Goal: Information Seeking & Learning: Learn about a topic

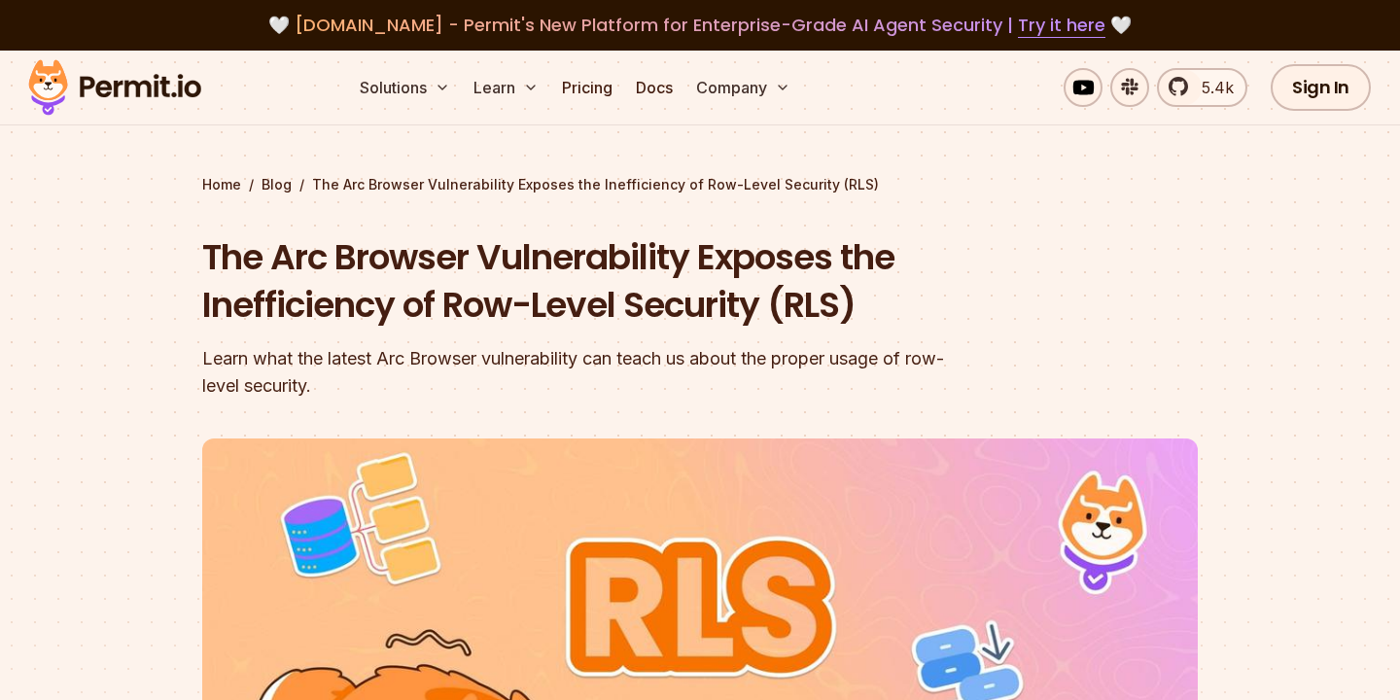
click at [399, 309] on h1 "The Arc Browser Vulnerability Exposes the Inefficiency of Row-Level Security (R…" at bounding box center [575, 281] width 747 height 96
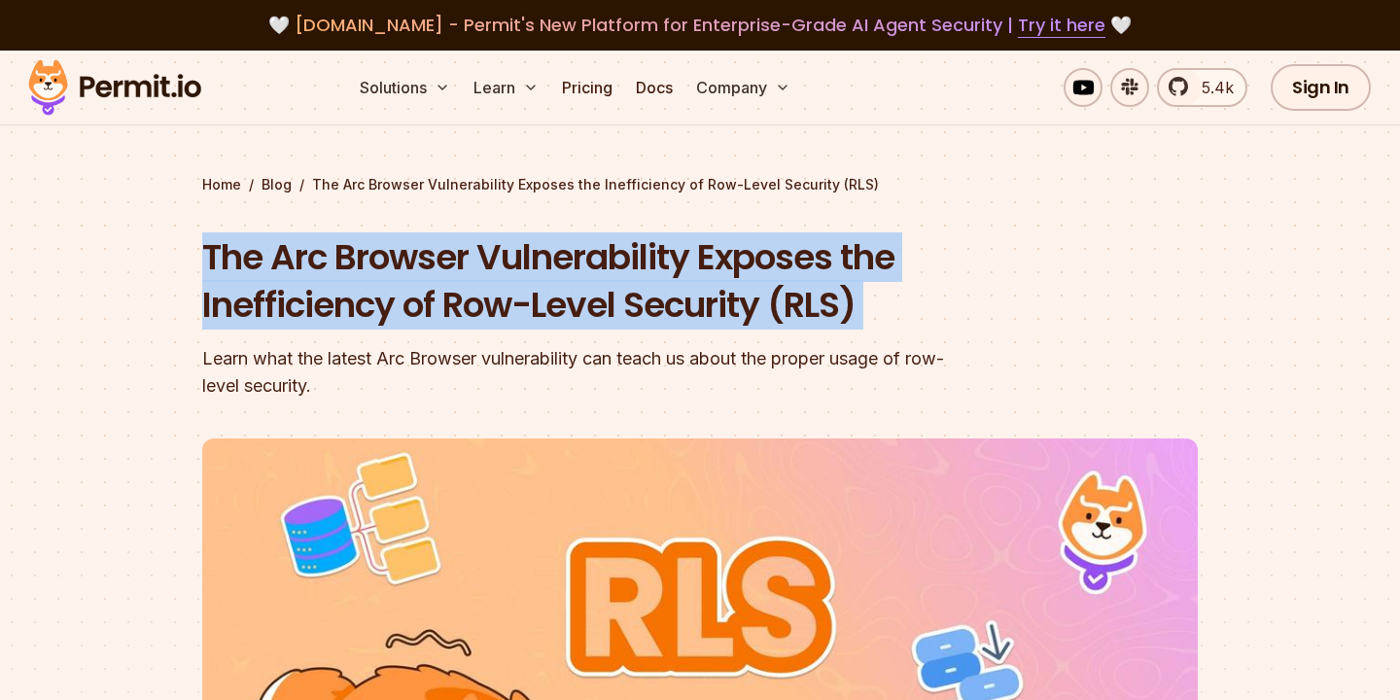
click at [289, 327] on h1 "The Arc Browser Vulnerability Exposes the Inefficiency of Row-Level Security (R…" at bounding box center [575, 281] width 747 height 96
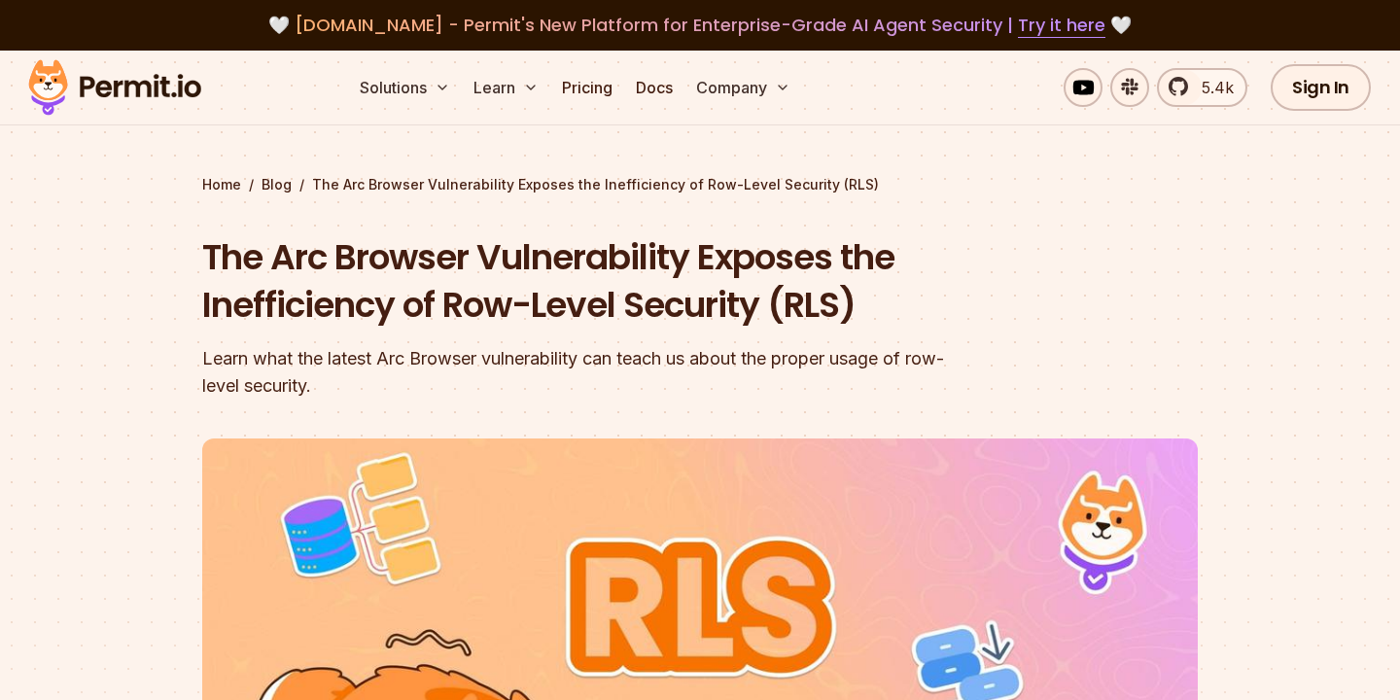
click at [289, 327] on h1 "The Arc Browser Vulnerability Exposes the Inefficiency of Row-Level Security (R…" at bounding box center [575, 281] width 747 height 96
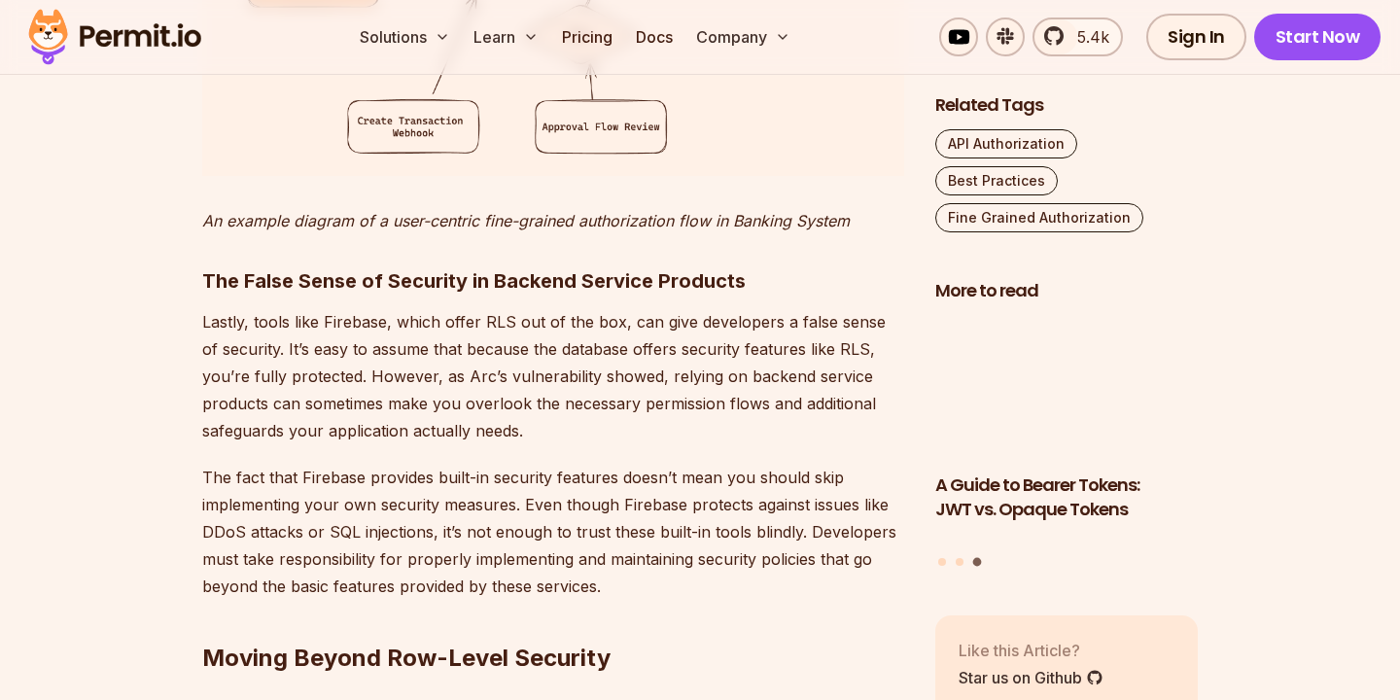
scroll to position [4955, 0]
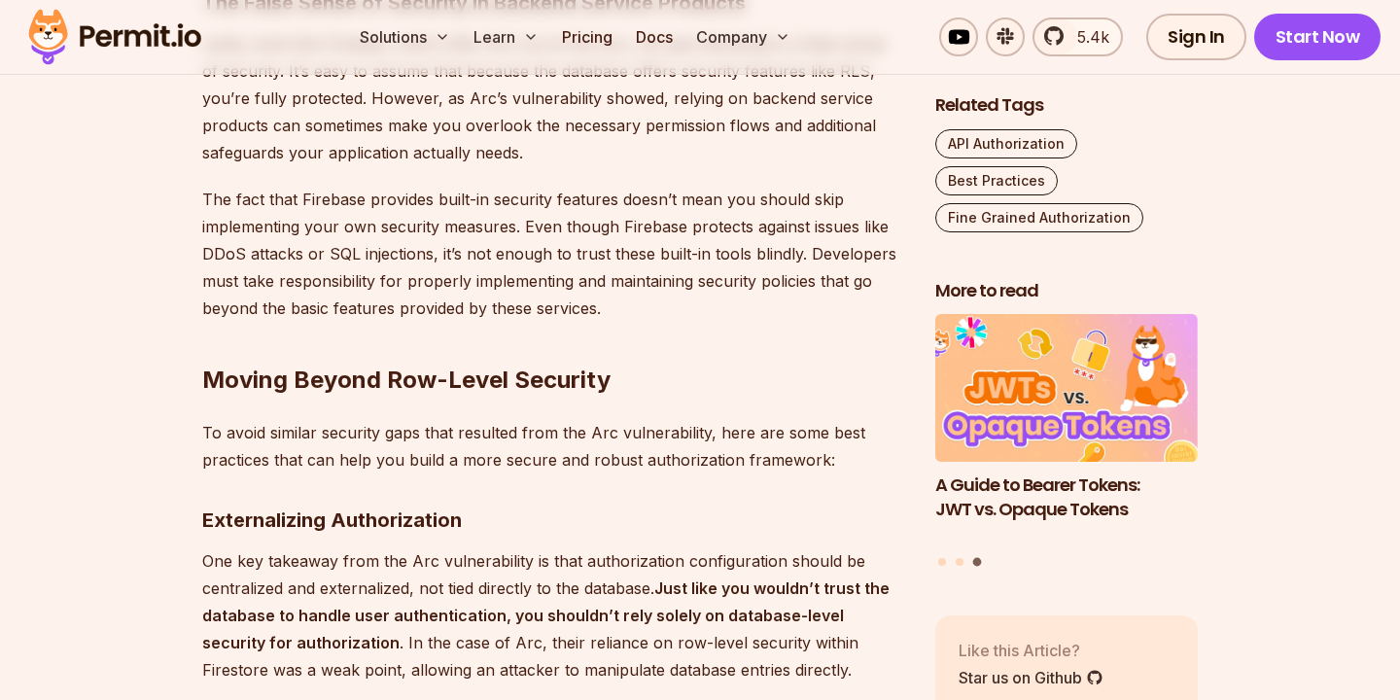
click at [420, 292] on p "The fact that Firebase provides built-in security features doesn’t mean you sho…" at bounding box center [553, 254] width 702 height 136
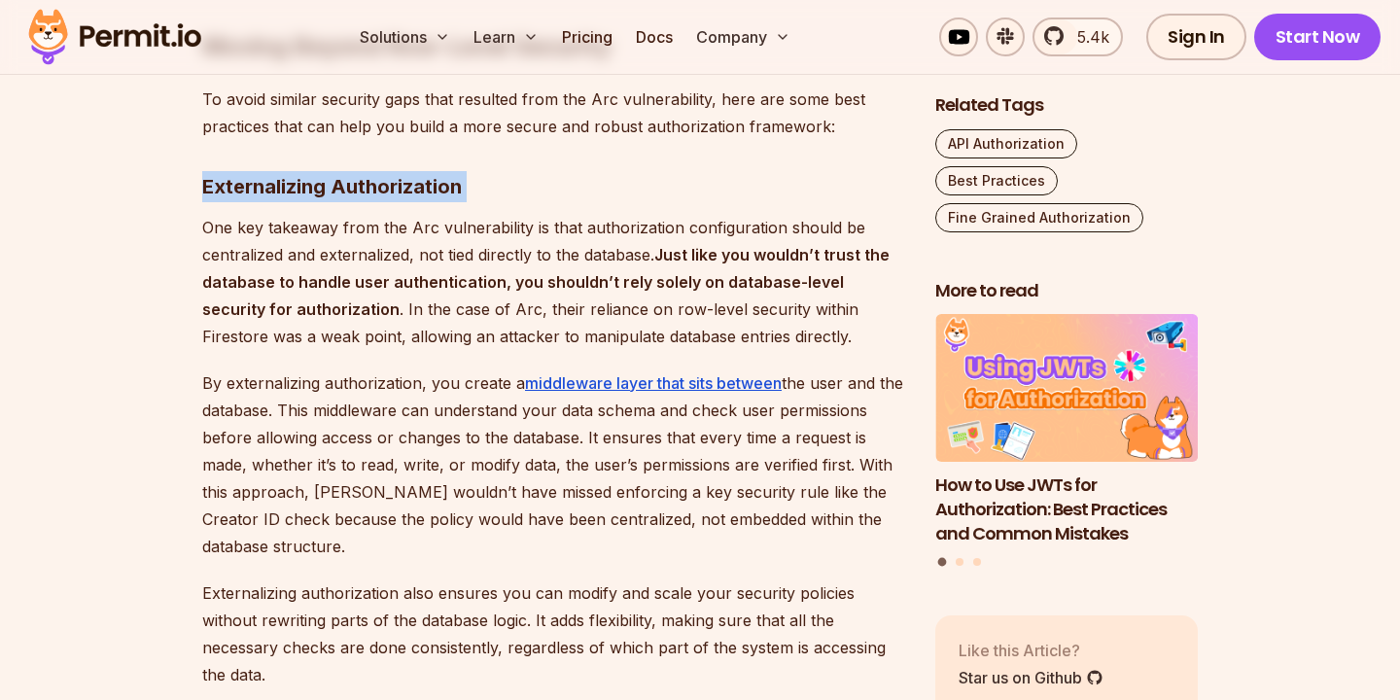
click at [352, 433] on p "By externalizing authorization, you create a middleware layer that sits between…" at bounding box center [553, 465] width 702 height 191
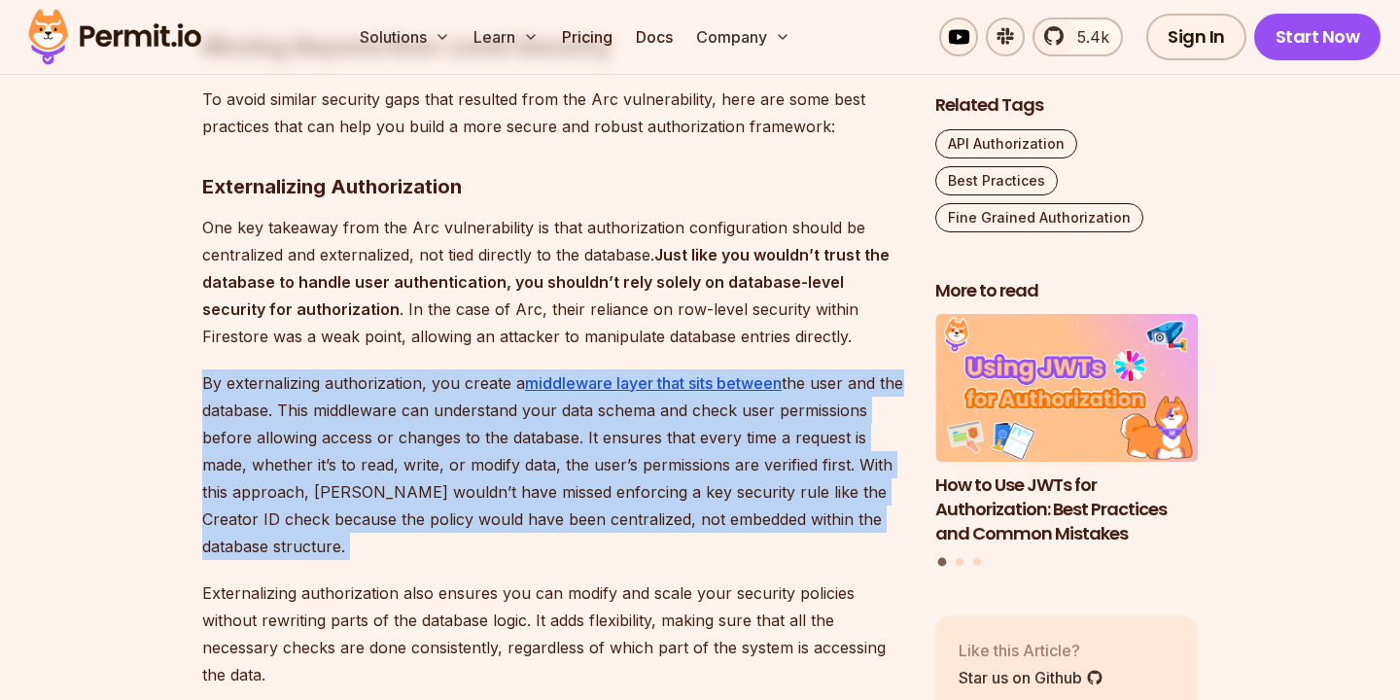
scroll to position [5549, 0]
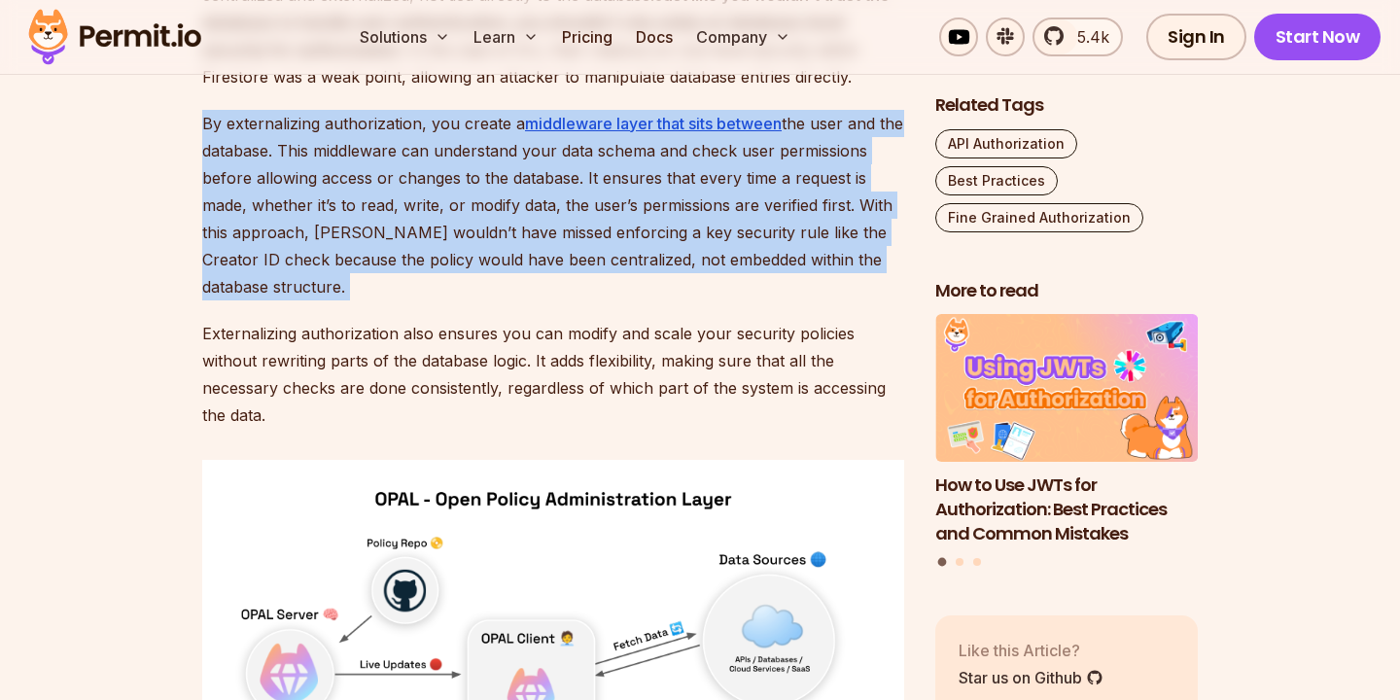
click at [341, 320] on p "Externalizing authorization also ensures you can modify and scale your security…" at bounding box center [553, 374] width 702 height 109
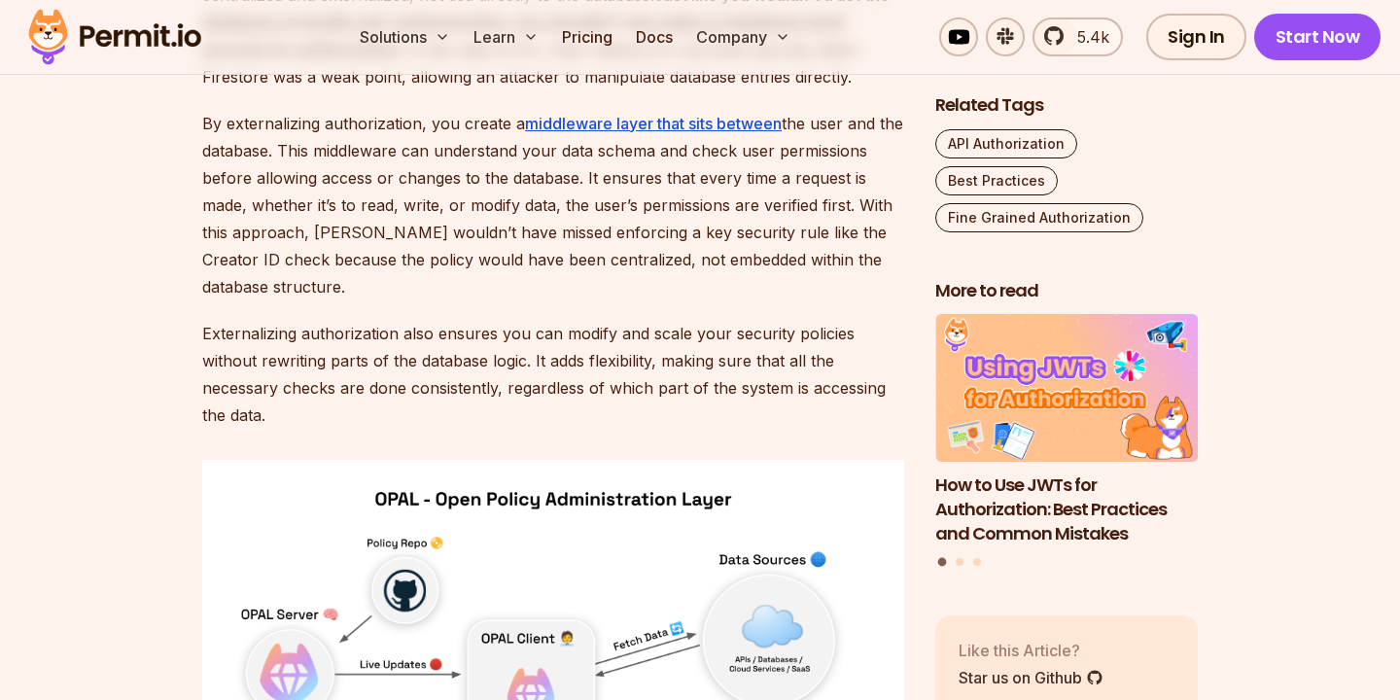
click at [341, 320] on p "Externalizing authorization also ensures you can modify and scale your security…" at bounding box center [553, 374] width 702 height 109
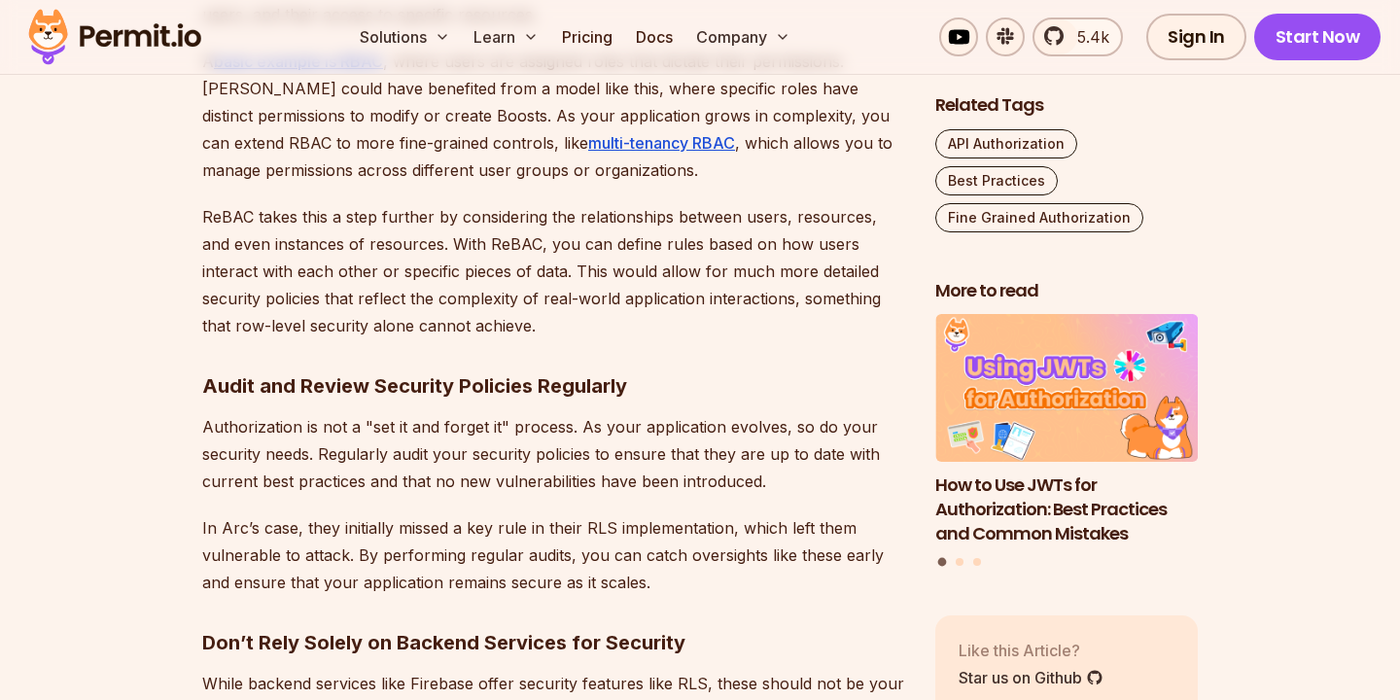
scroll to position [6892, 0]
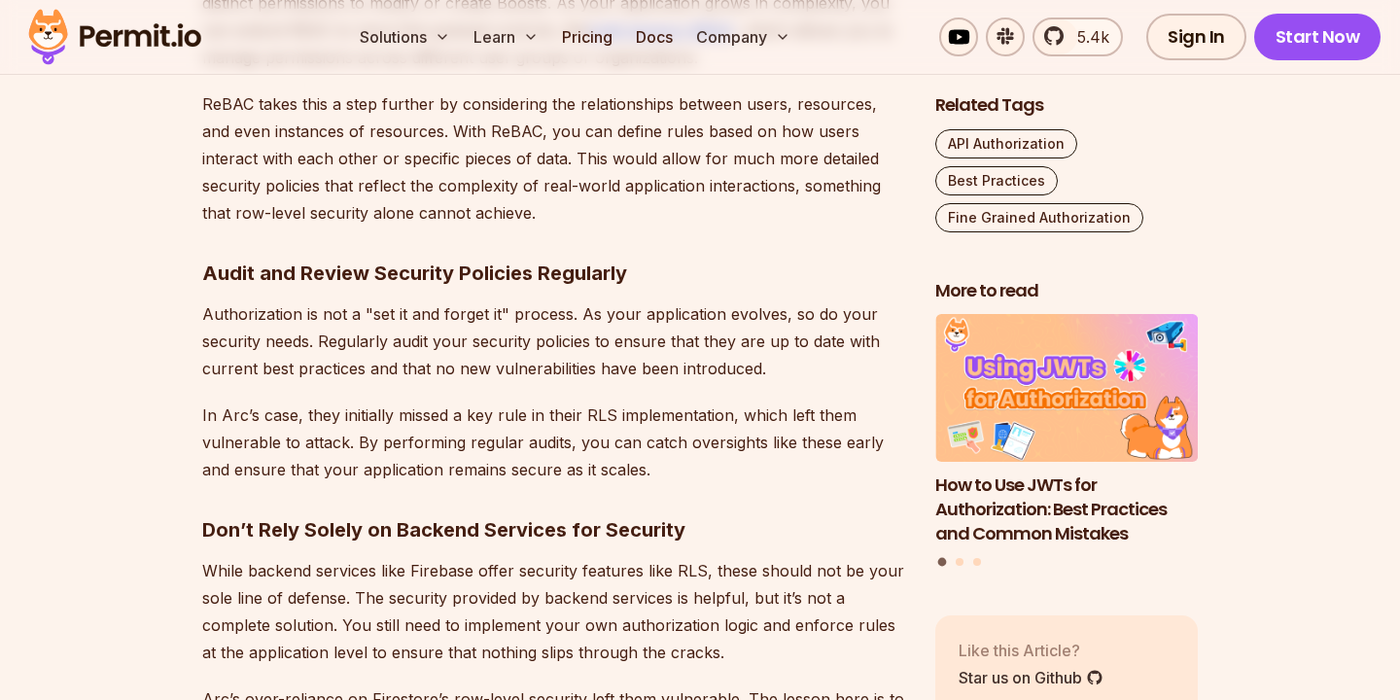
click at [250, 402] on p "In Arc’s case, they initially missed a key rule in their RLS implementation, wh…" at bounding box center [553, 443] width 702 height 82
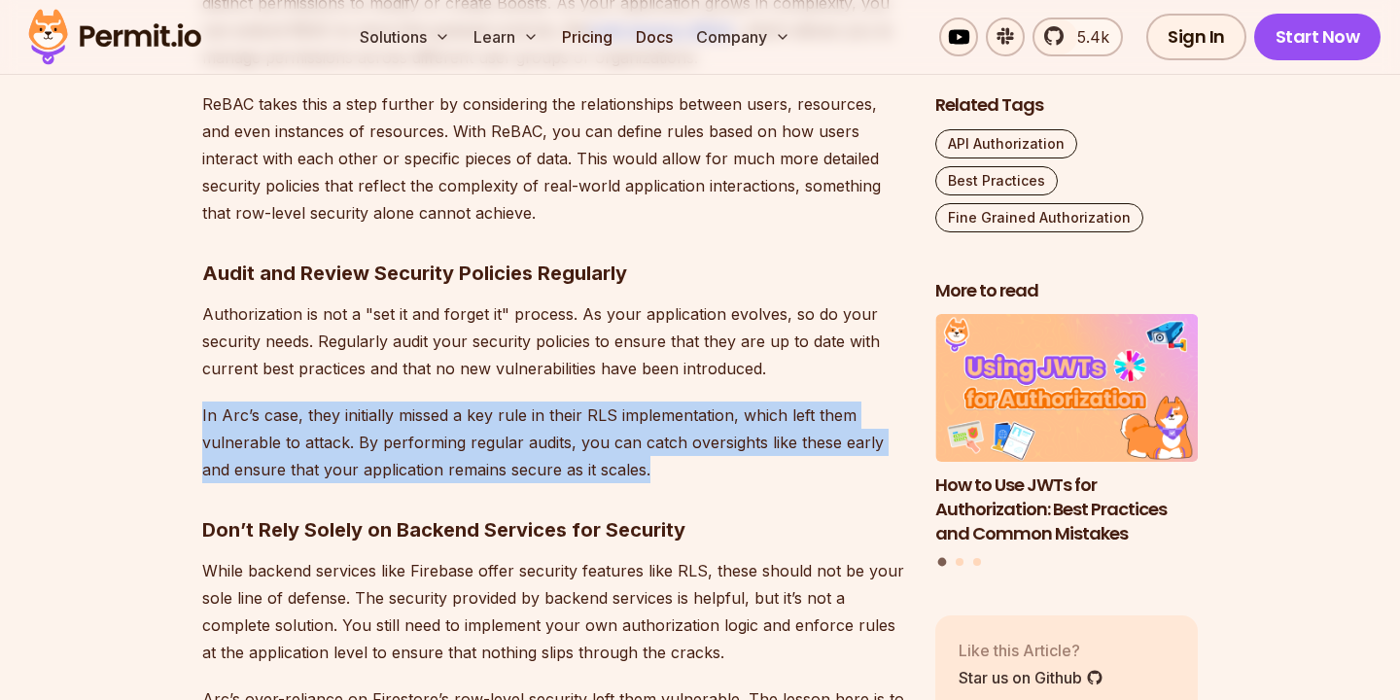
scroll to position [7224, 0]
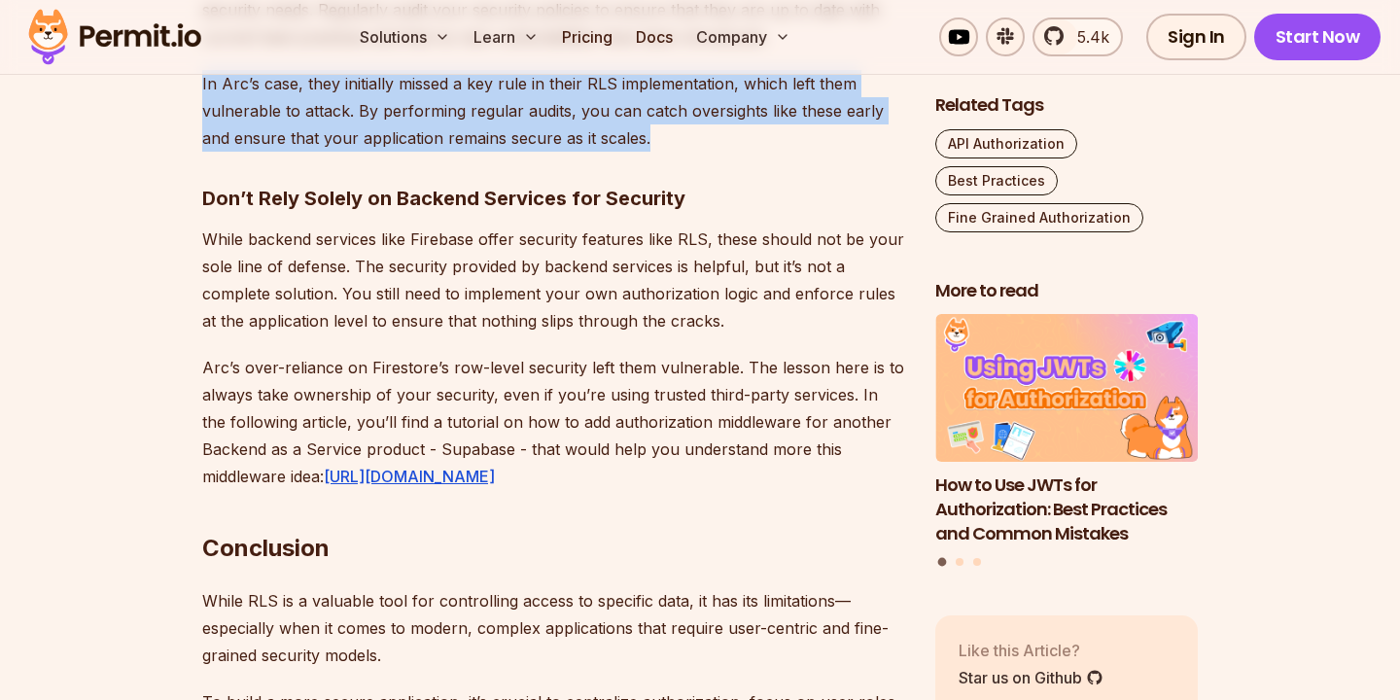
click at [249, 367] on p "Arc’s over-reliance on Firestore’s row-level security left them vulnerable. The…" at bounding box center [553, 422] width 702 height 136
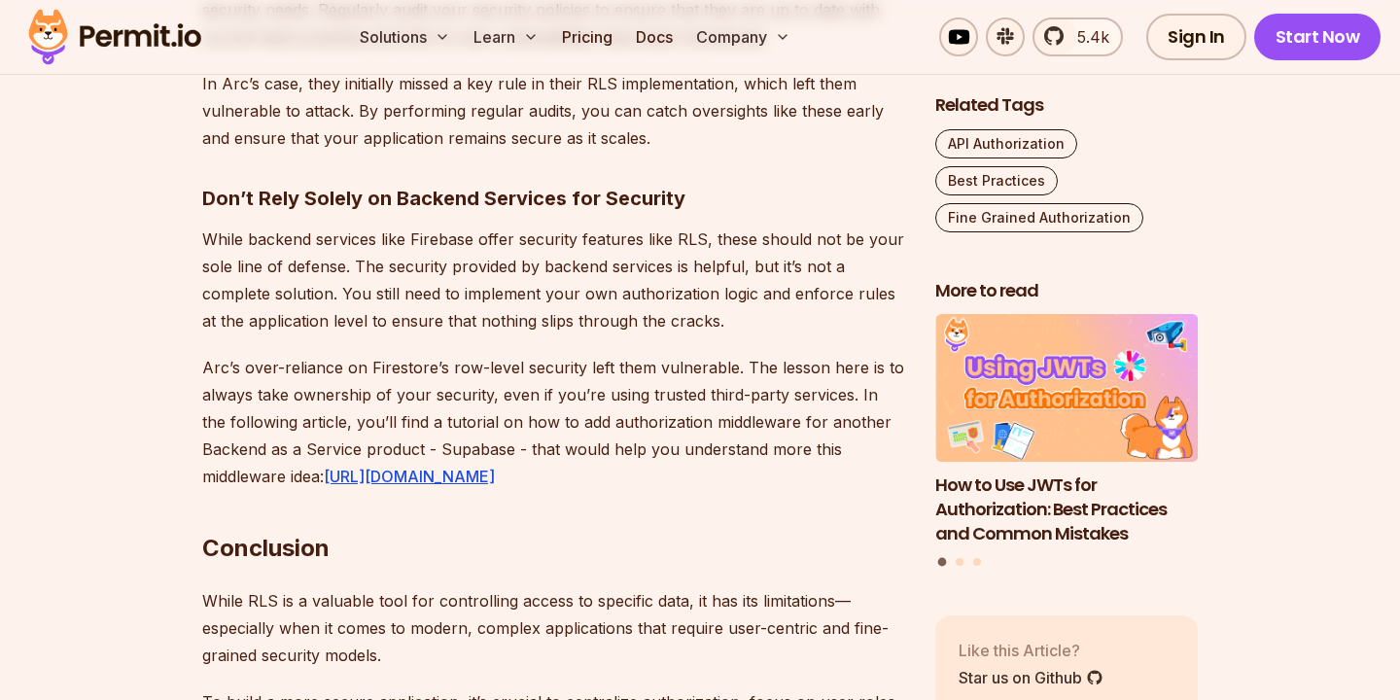
click at [249, 367] on p "Arc’s over-reliance on Firestore’s row-level security left them vulnerable. The…" at bounding box center [553, 422] width 702 height 136
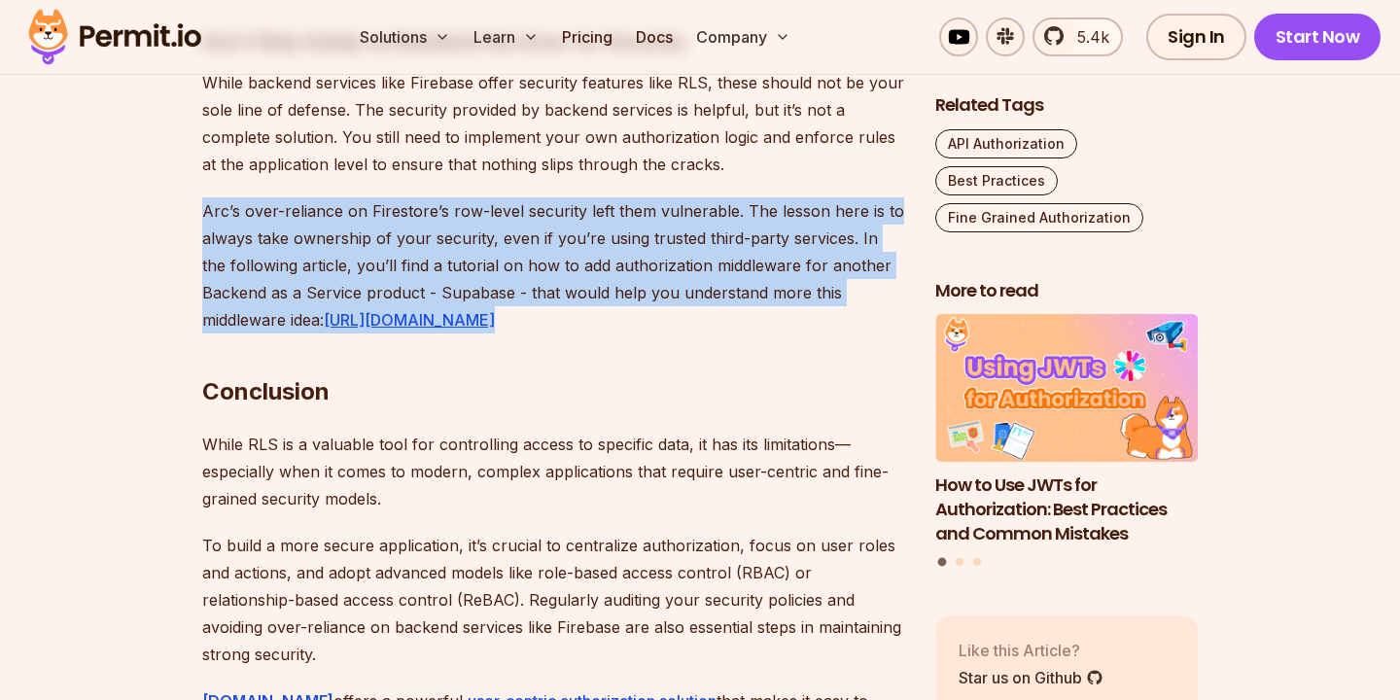
scroll to position [7482, 0]
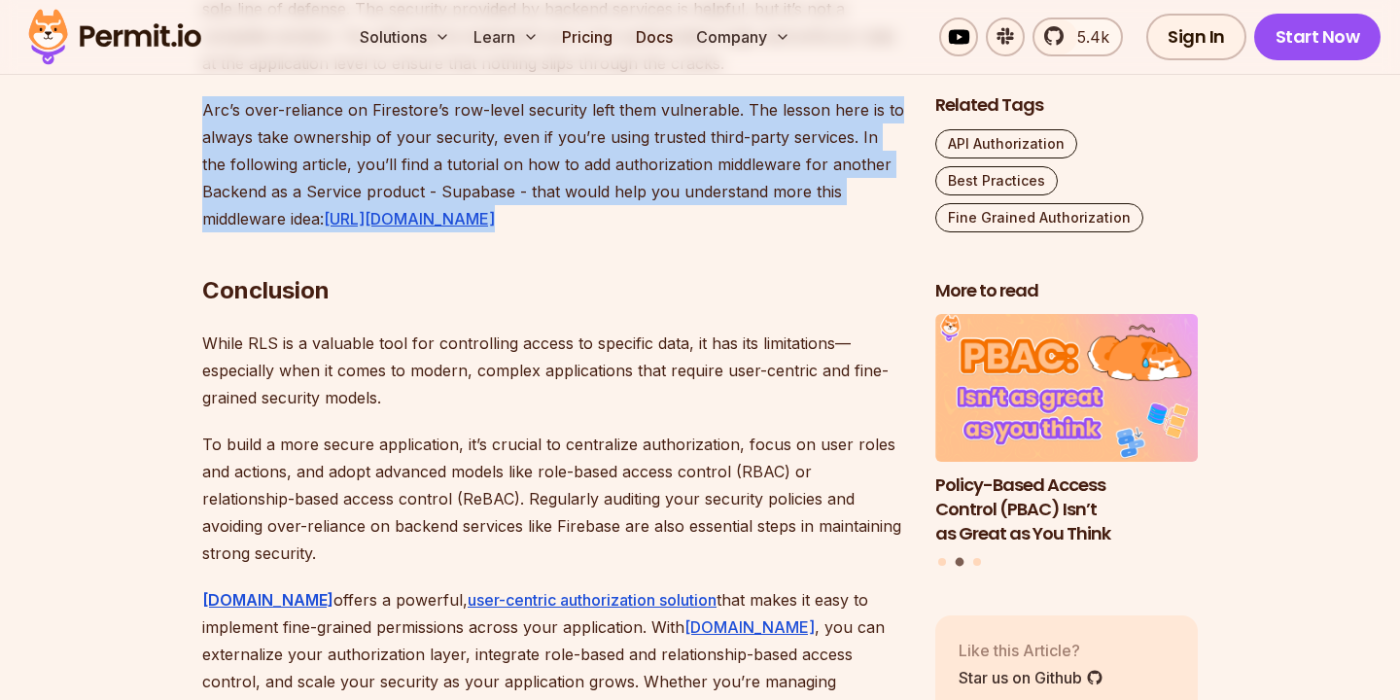
click at [239, 355] on p "While RLS is a valuable tool for controlling access to specific data, it has it…" at bounding box center [553, 371] width 702 height 82
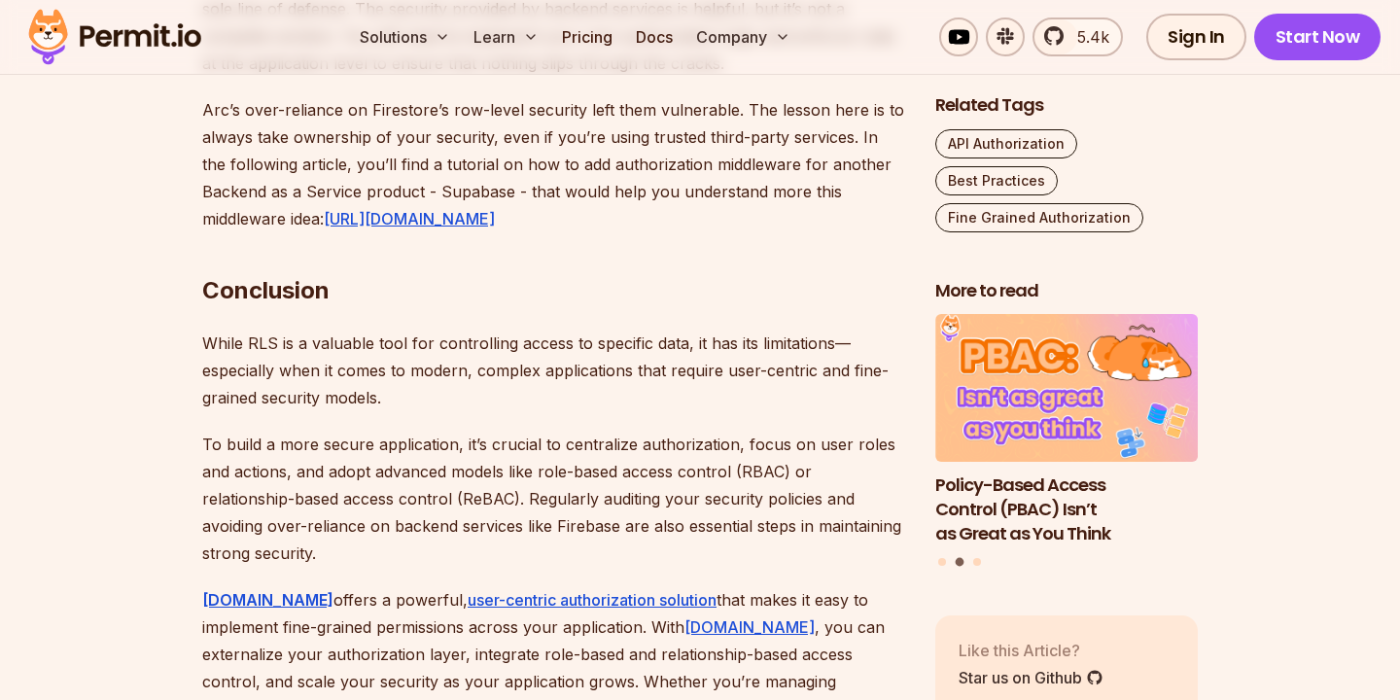
click at [239, 355] on p "While RLS is a valuable tool for controlling access to specific data, it has it…" at bounding box center [553, 371] width 702 height 82
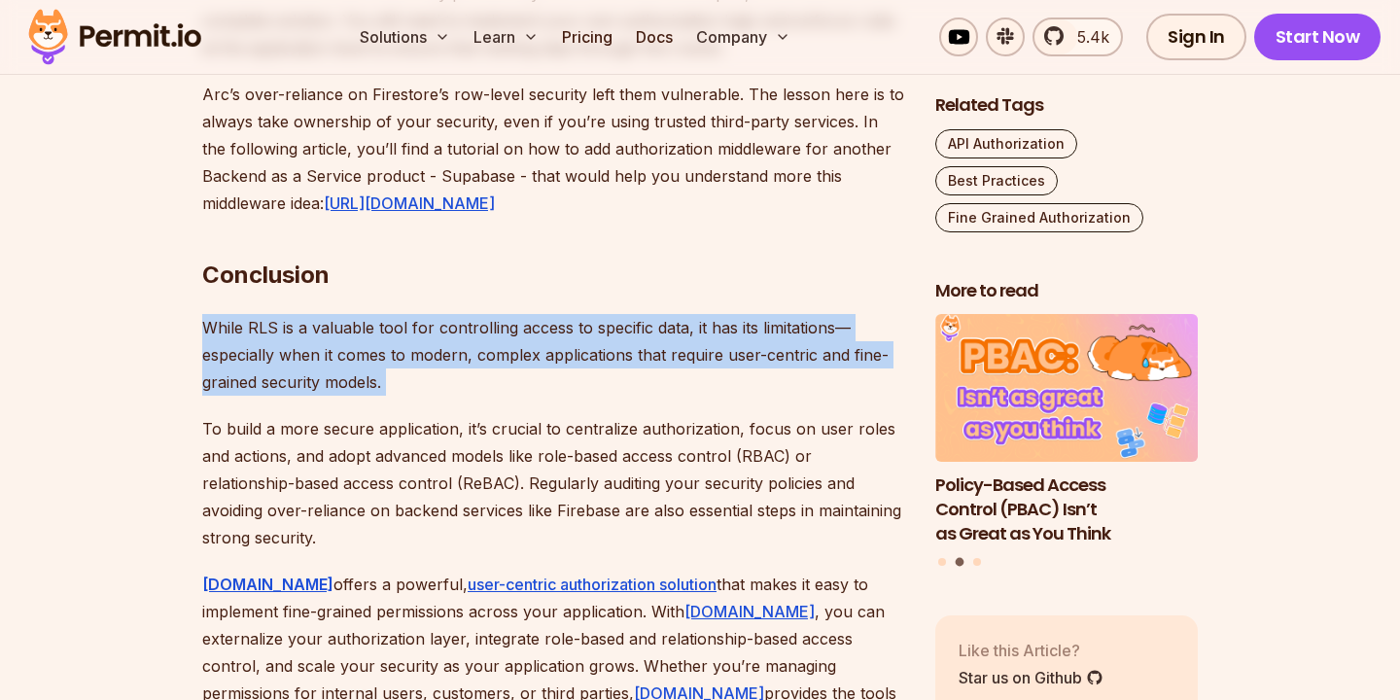
scroll to position [7499, 0]
click at [239, 355] on p "While RLS is a valuable tool for controlling access to specific data, it has it…" at bounding box center [553, 353] width 702 height 82
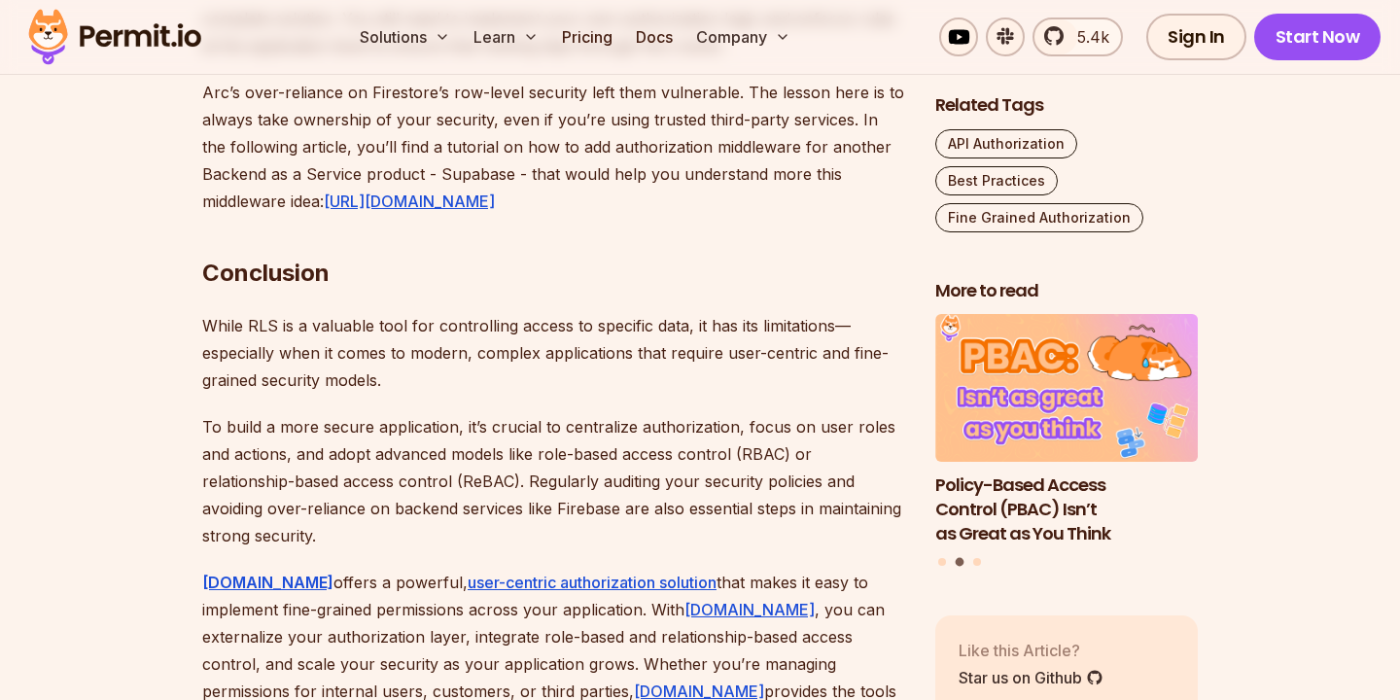
click at [239, 355] on p "While RLS is a valuable tool for controlling access to specific data, it has it…" at bounding box center [553, 353] width 702 height 82
